Goal: Task Accomplishment & Management: Use online tool/utility

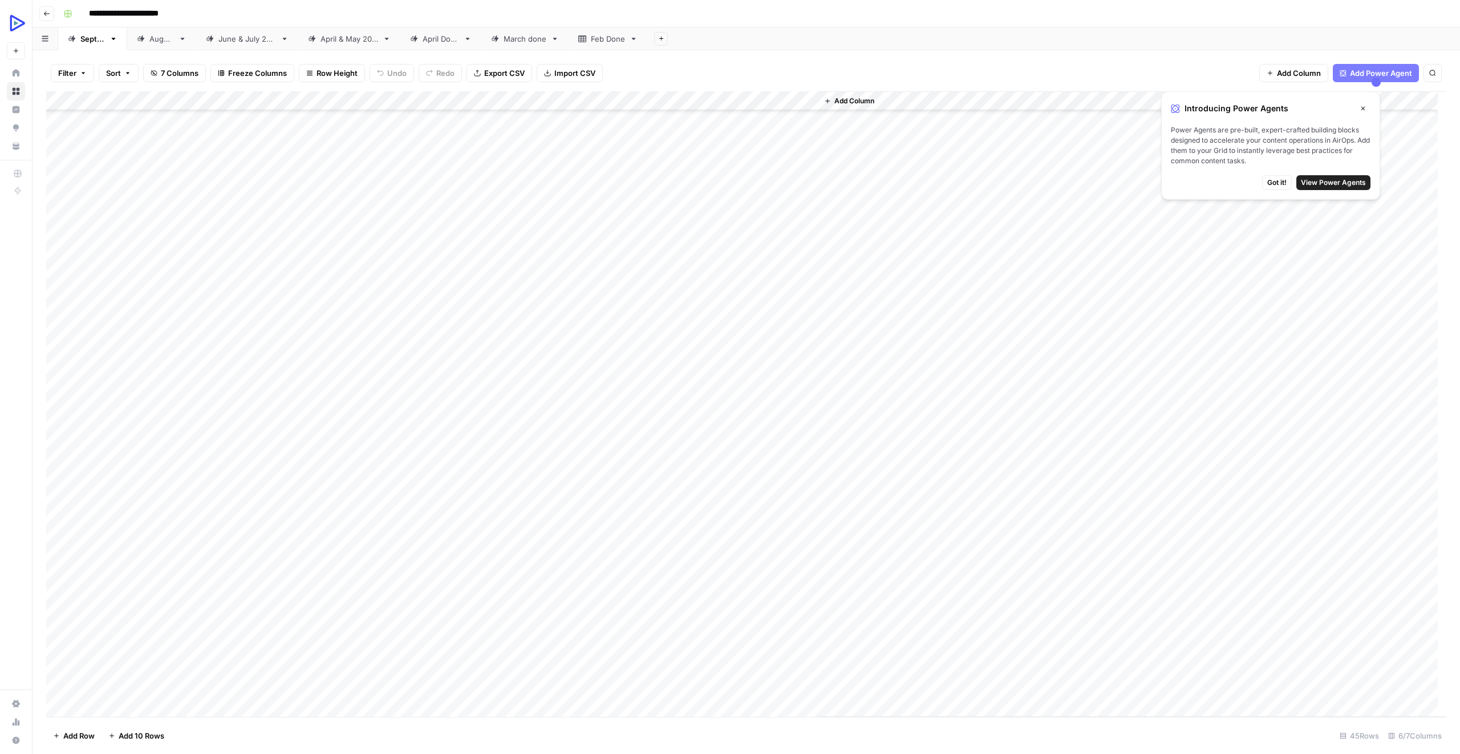
scroll to position [285, 0]
click at [766, 450] on div "Add Column" at bounding box center [746, 403] width 1401 height 625
click at [204, 442] on div "Add Column" at bounding box center [746, 403] width 1401 height 625
click at [230, 430] on div "Add Column" at bounding box center [746, 403] width 1401 height 625
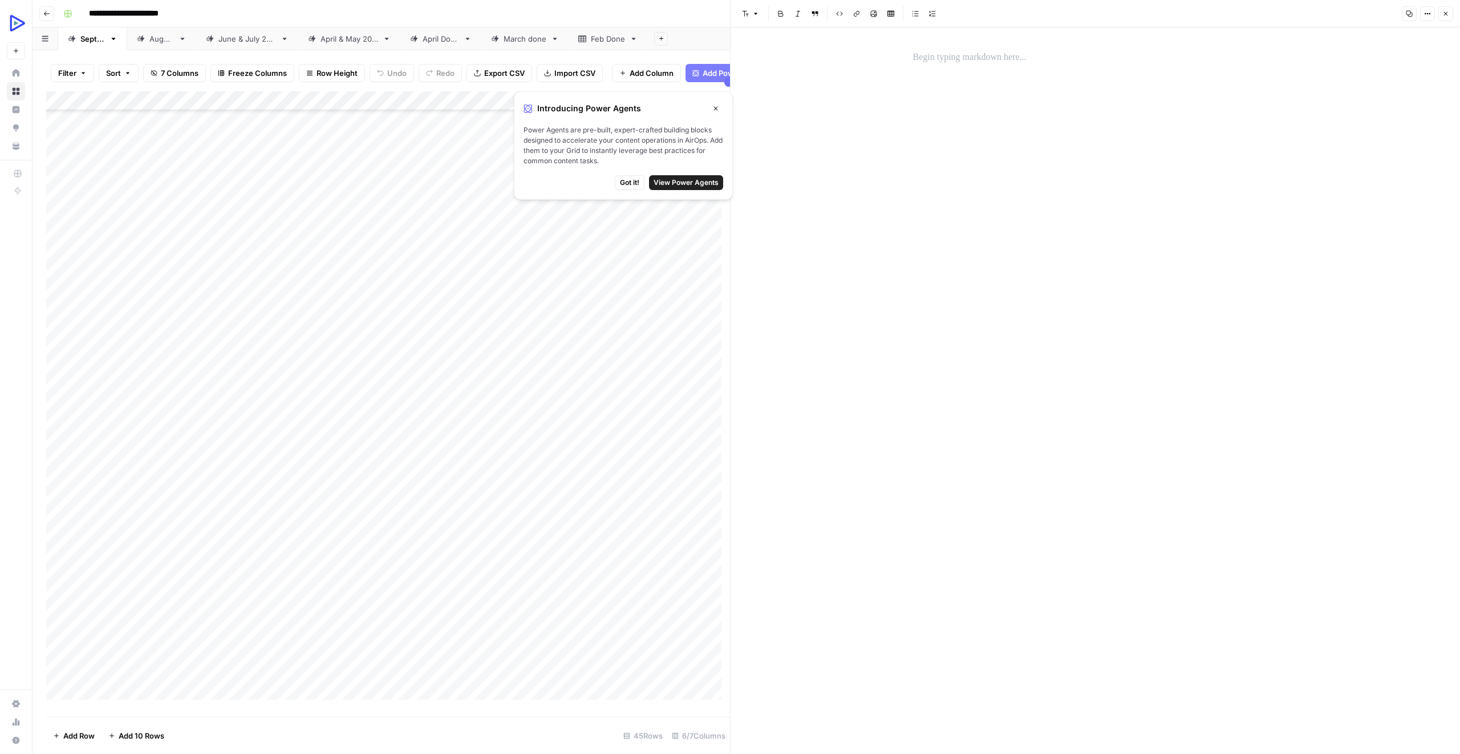
click at [1445, 9] on button "Close" at bounding box center [1446, 13] width 15 height 15
